Goal: Book appointment/travel/reservation

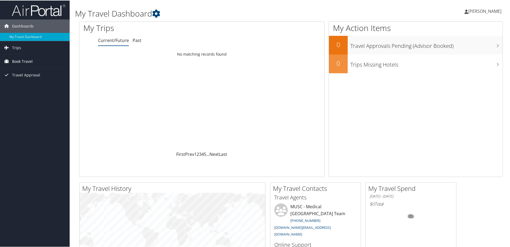
click at [22, 61] on span "Book Travel" at bounding box center [22, 60] width 21 height 13
click at [32, 89] on link "Book/Manage Online Trips" at bounding box center [35, 88] width 70 height 8
